Goal: Navigation & Orientation: Find specific page/section

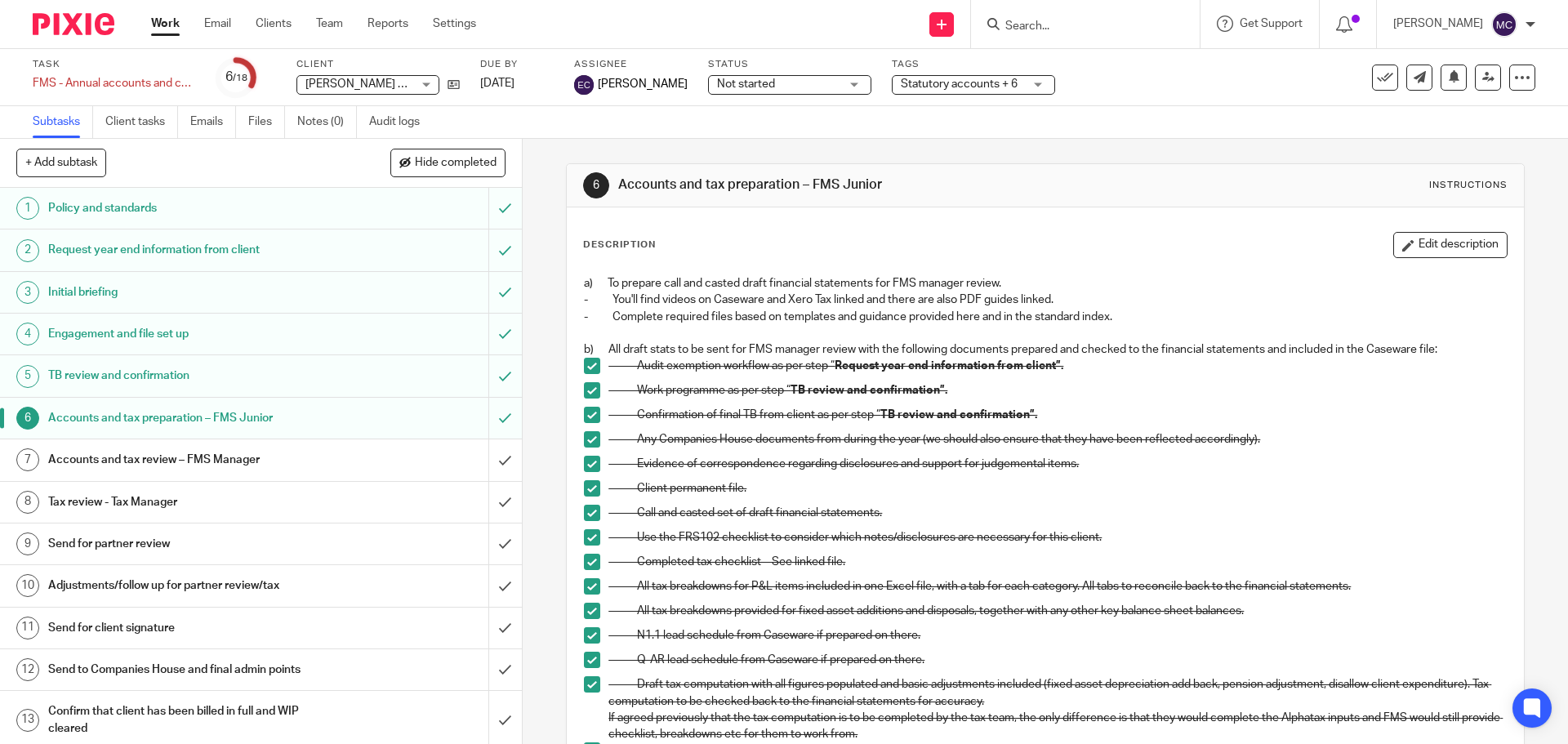
click at [1048, 31] on input "Search" at bounding box center [1077, 27] width 147 height 14
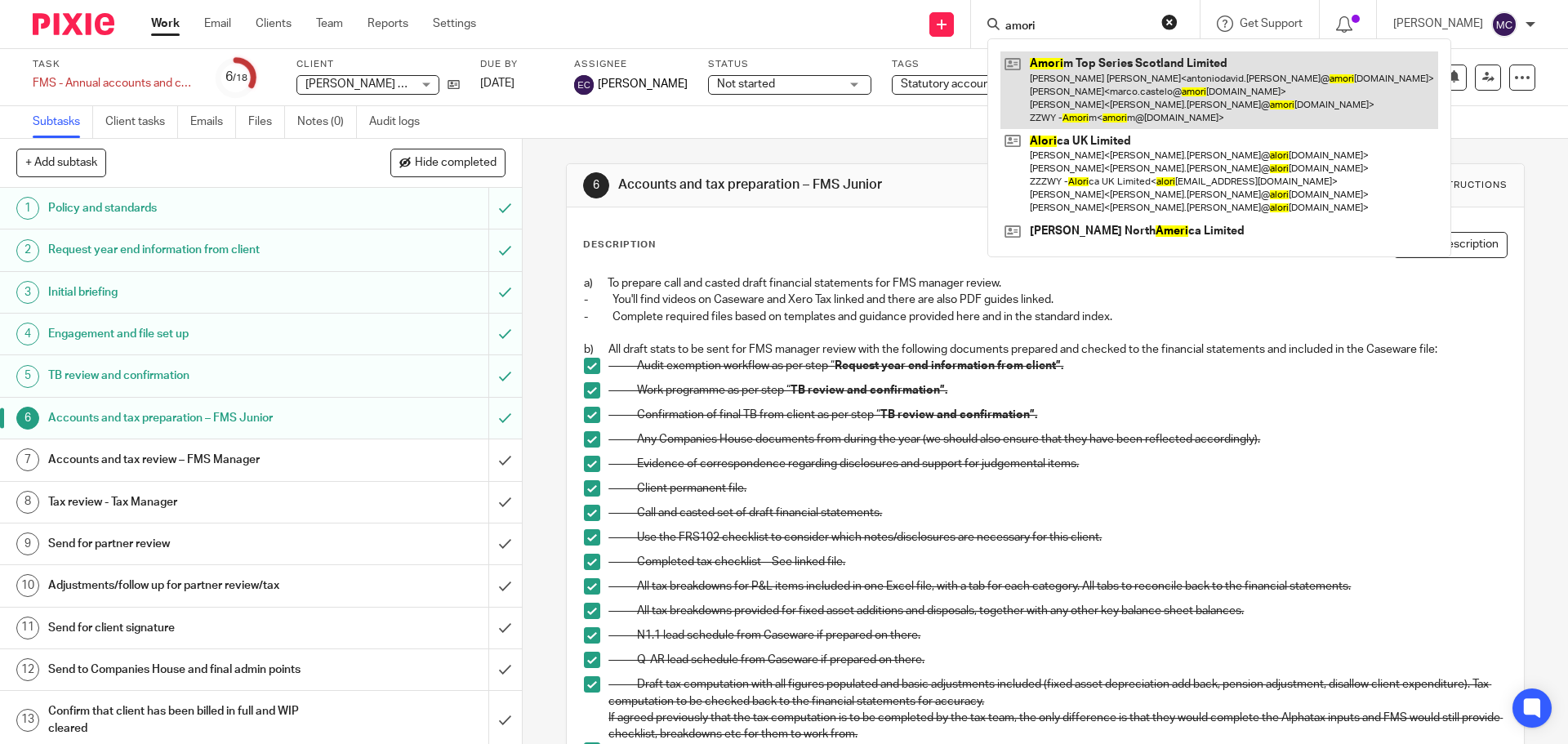
type input "amori"
click at [1132, 77] on link at bounding box center [1220, 90] width 438 height 78
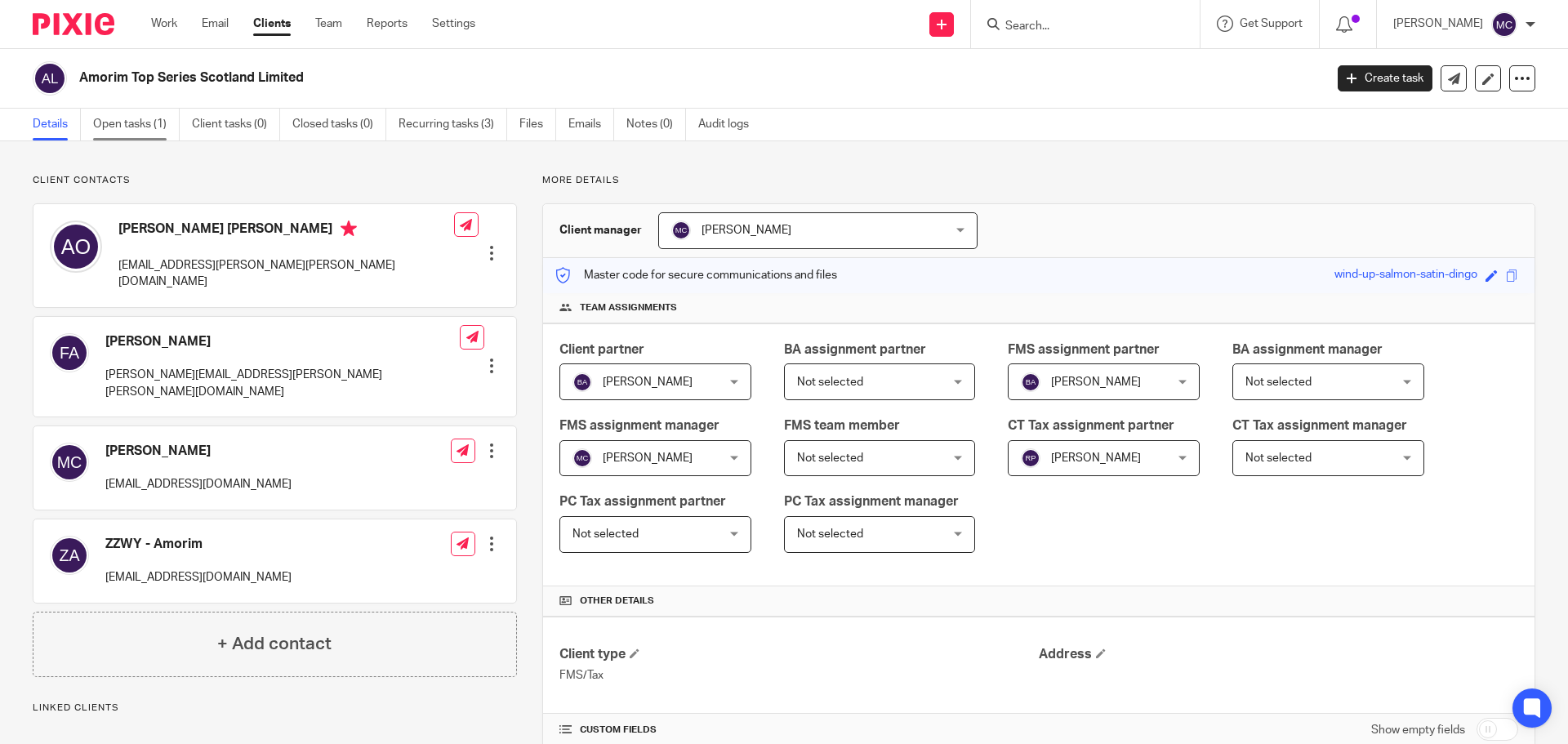
click at [151, 133] on link "Open tasks (1)" at bounding box center [136, 124] width 87 height 32
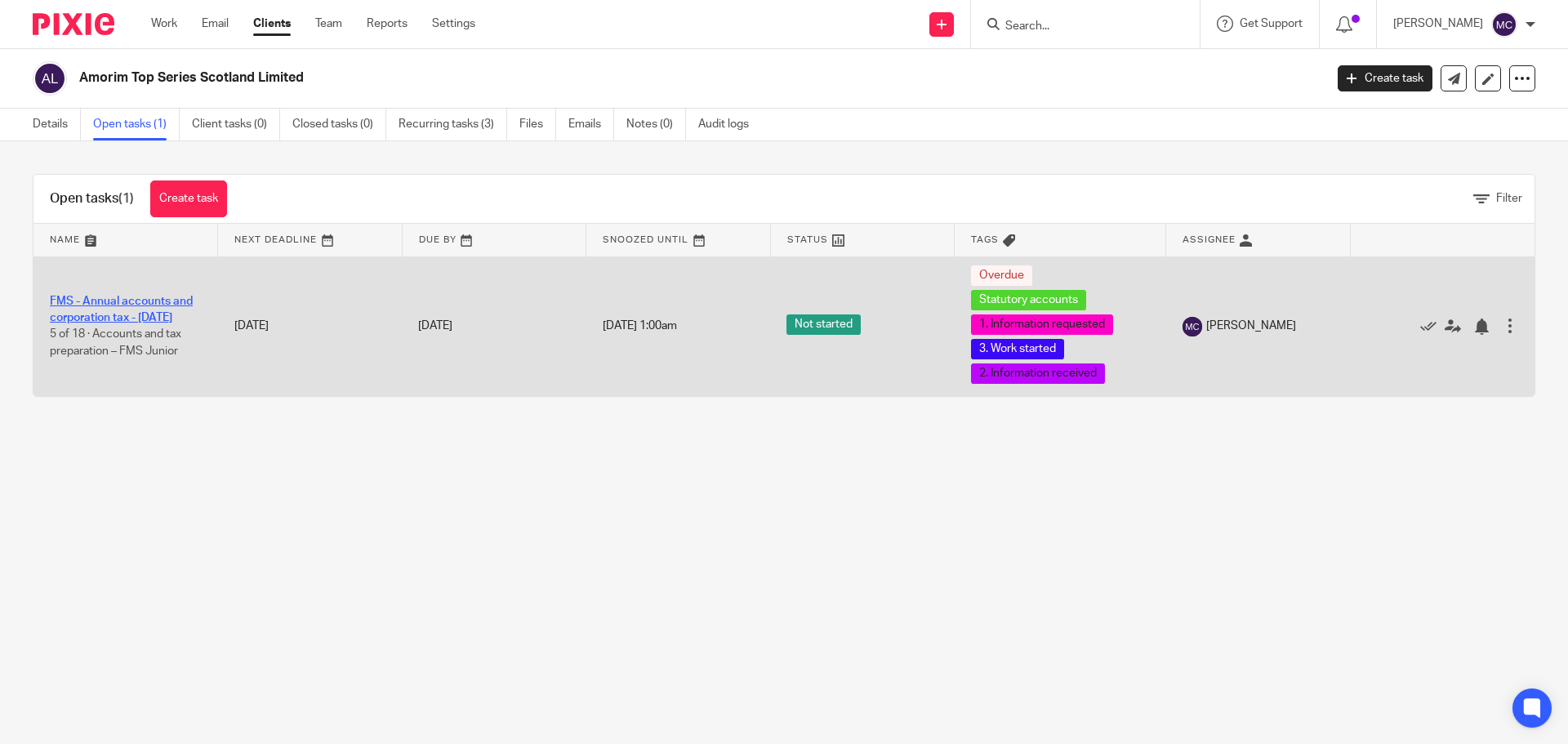
click at [146, 310] on link "FMS - Annual accounts and corporation tax - [DATE]" at bounding box center [121, 309] width 143 height 28
